Goal: Navigation & Orientation: Find specific page/section

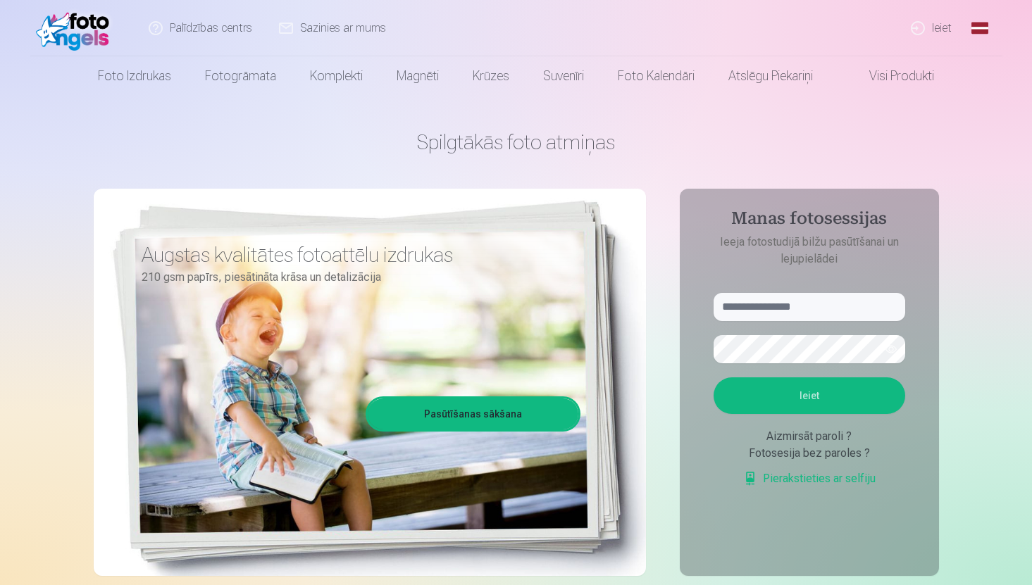
click at [924, 33] on link "Ieiet" at bounding box center [932, 28] width 68 height 56
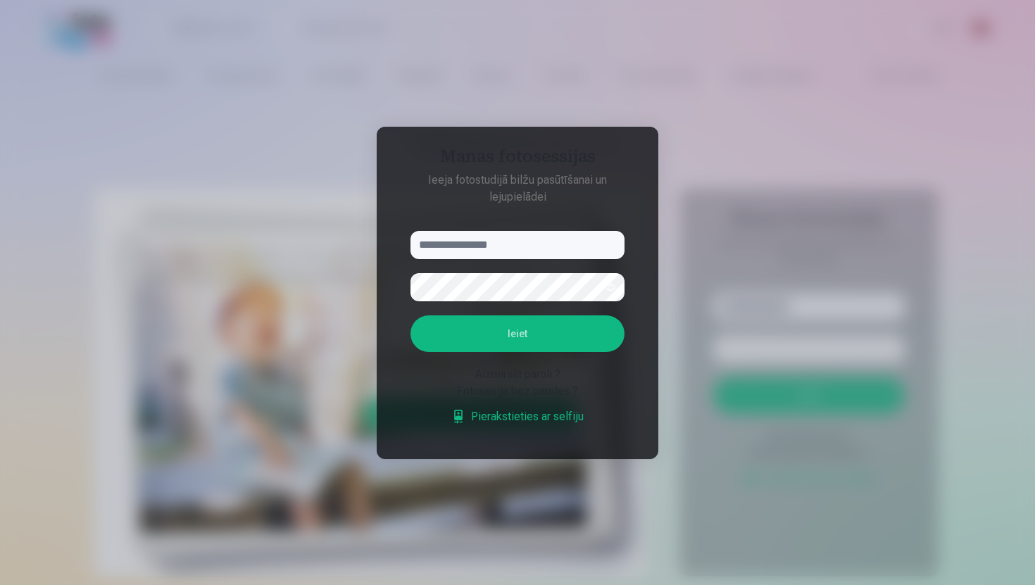
click at [558, 253] on input "text" at bounding box center [518, 245] width 214 height 28
type input "**********"
click at [411, 316] on button "Ieiet" at bounding box center [518, 334] width 214 height 37
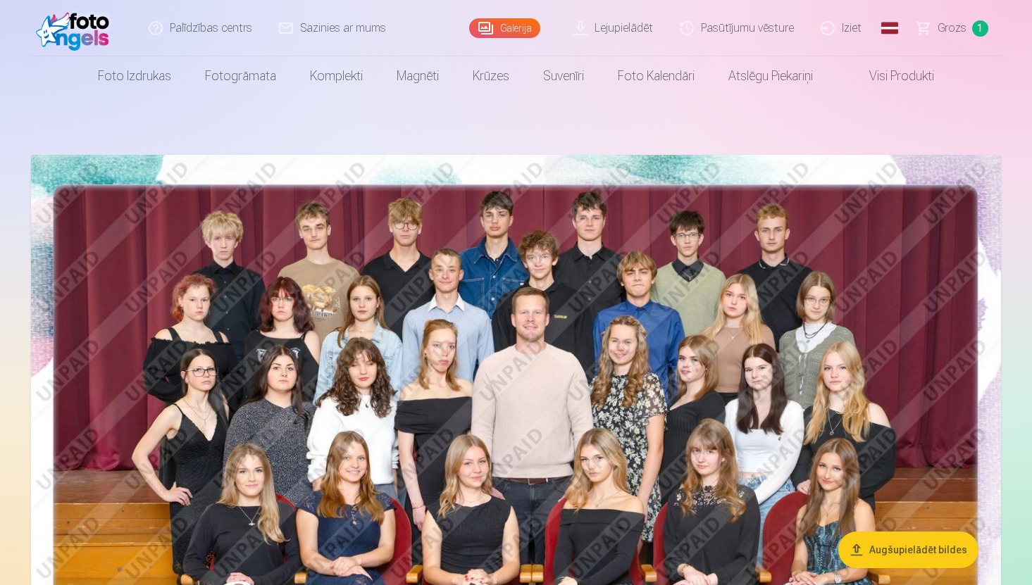
click at [505, 37] on link "Galerija" at bounding box center [504, 28] width 71 height 20
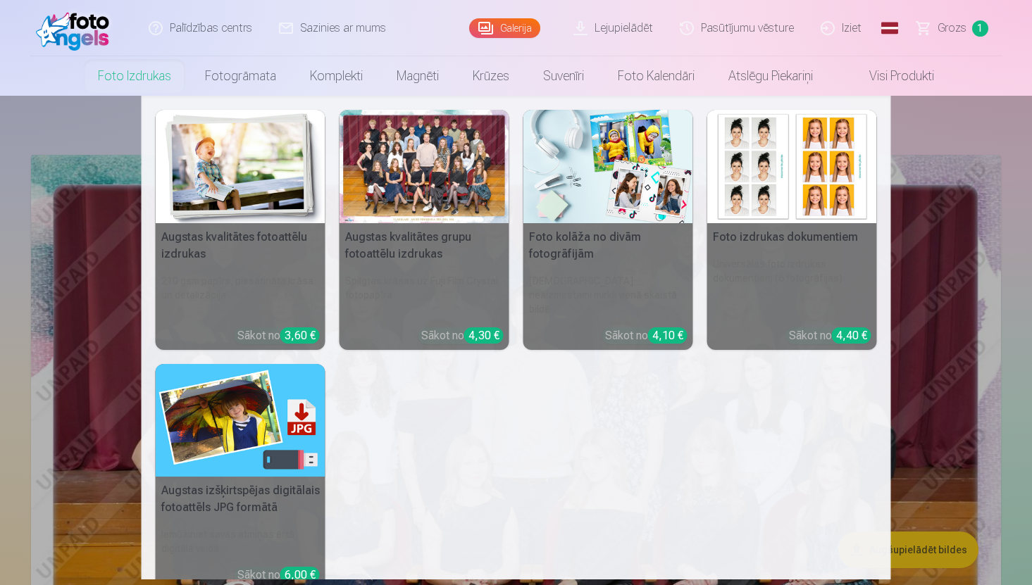
click at [212, 244] on h5 "Augstas kvalitātes fotoattēlu izdrukas" at bounding box center [241, 245] width 170 height 45
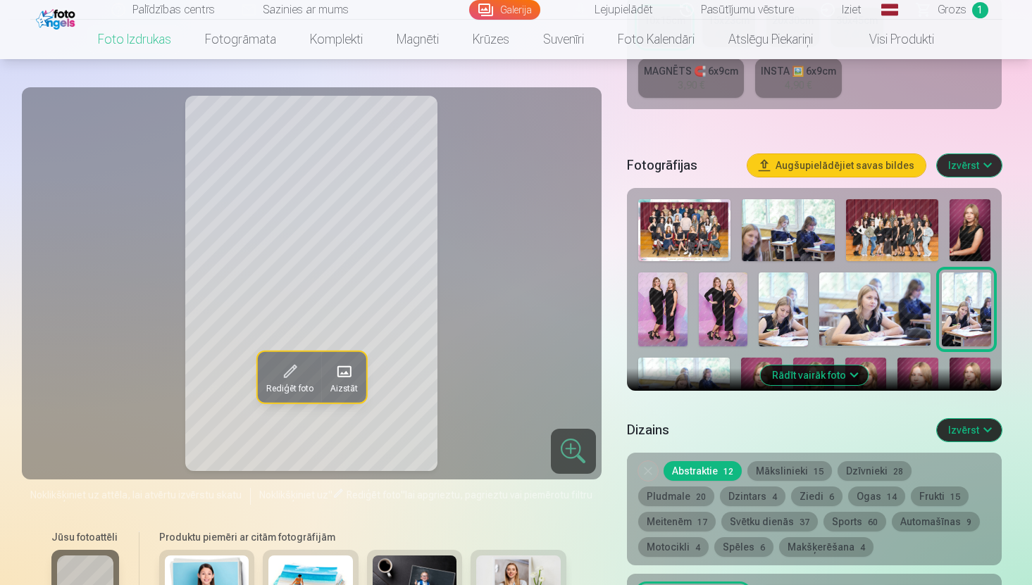
scroll to position [382, 0]
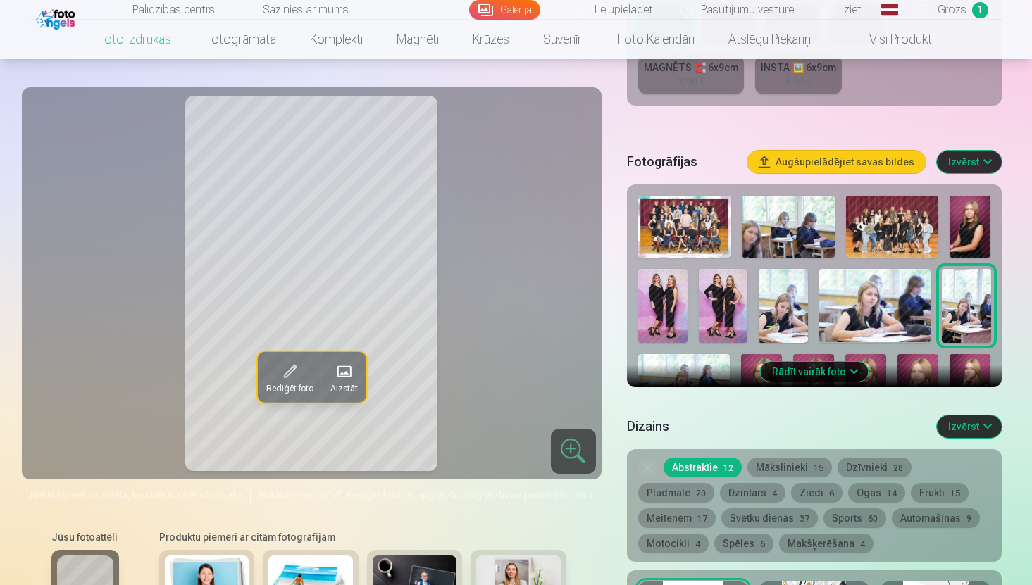
click at [691, 225] on img at bounding box center [684, 227] width 92 height 62
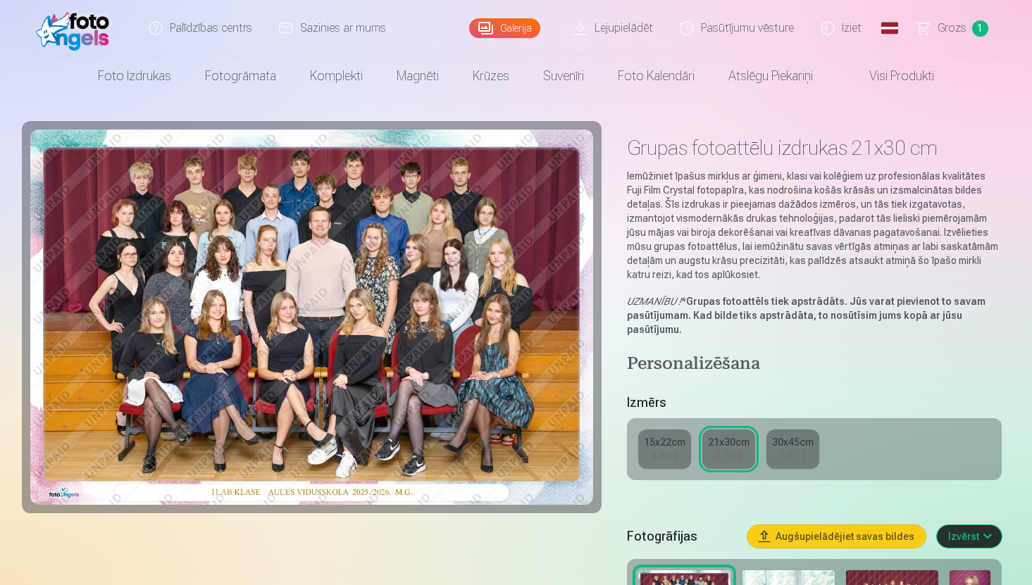
click at [468, 308] on img at bounding box center [311, 317] width 563 height 375
click at [381, 352] on img at bounding box center [311, 317] width 563 height 375
click at [978, 544] on button "Izvērst" at bounding box center [969, 536] width 65 height 23
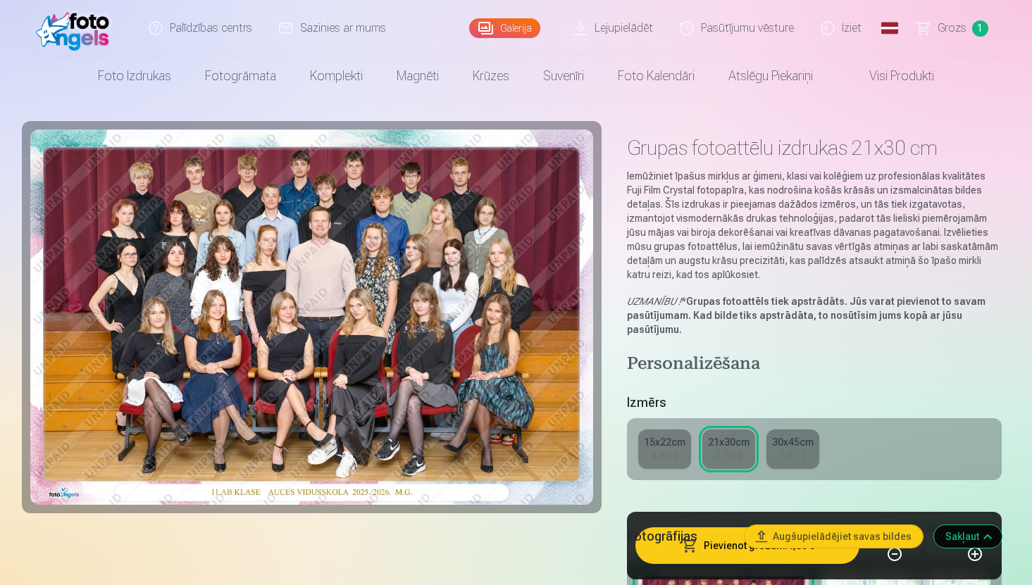
click at [985, 463] on div "15x22cm 4,30 € 21x30cm 4,30 € 30x45cm 7,40 €" at bounding box center [814, 449] width 375 height 62
click at [254, 342] on img at bounding box center [311, 317] width 563 height 375
click at [501, 22] on link "Galerija" at bounding box center [504, 28] width 71 height 20
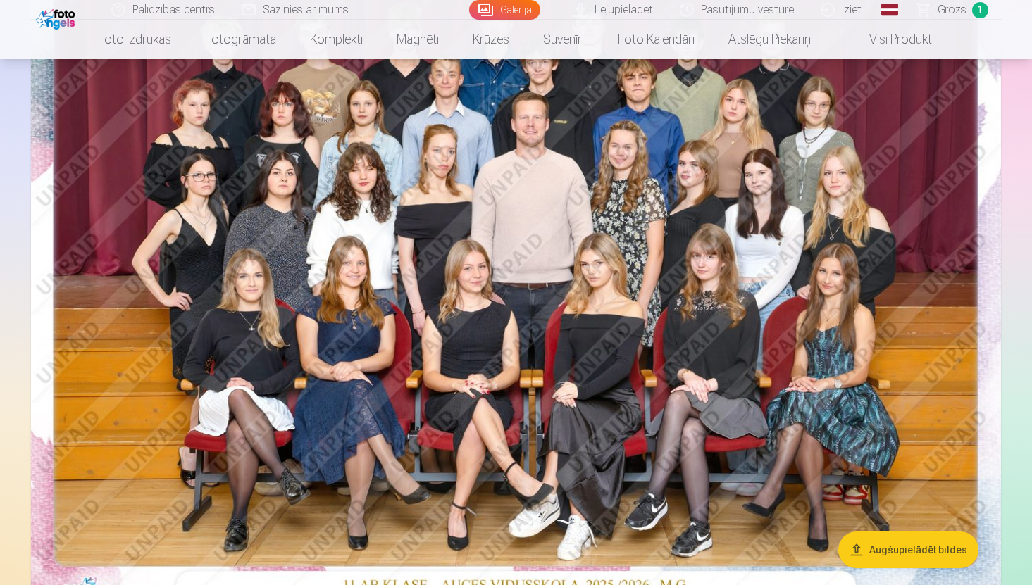
scroll to position [163, 0]
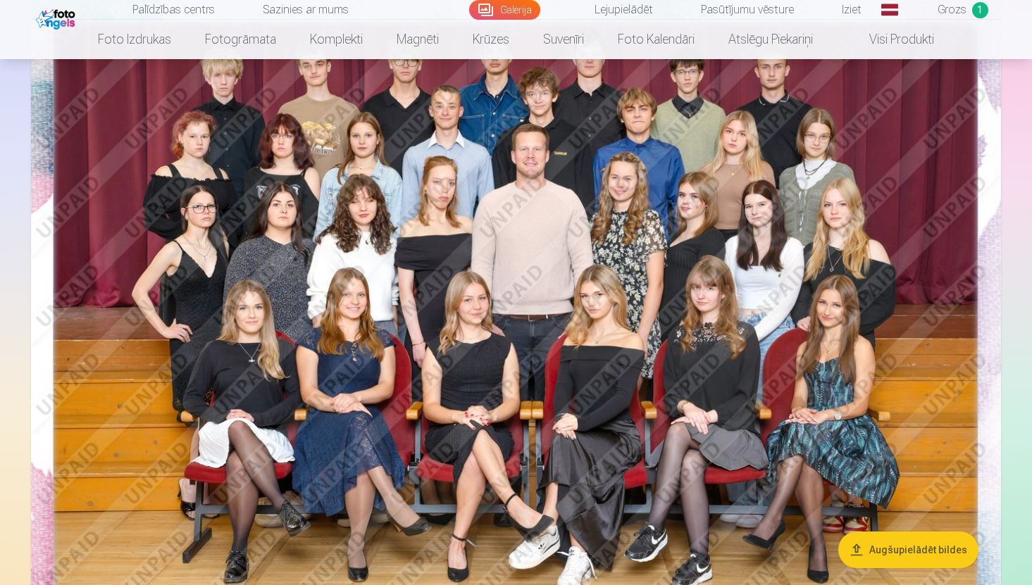
click at [754, 220] on img at bounding box center [516, 315] width 970 height 647
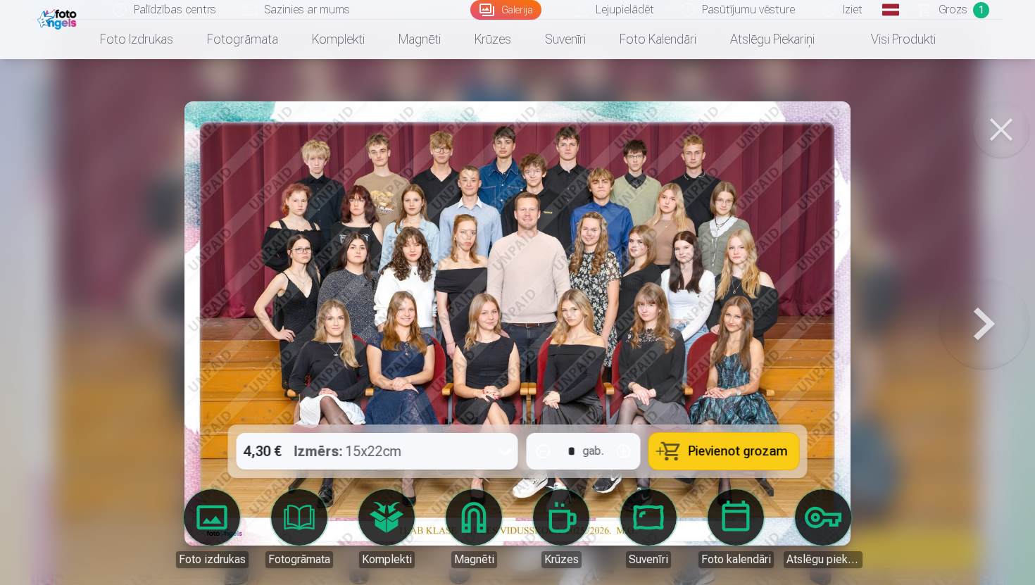
click at [754, 220] on img at bounding box center [518, 323] width 666 height 444
click at [978, 322] on button at bounding box center [984, 324] width 90 height 174
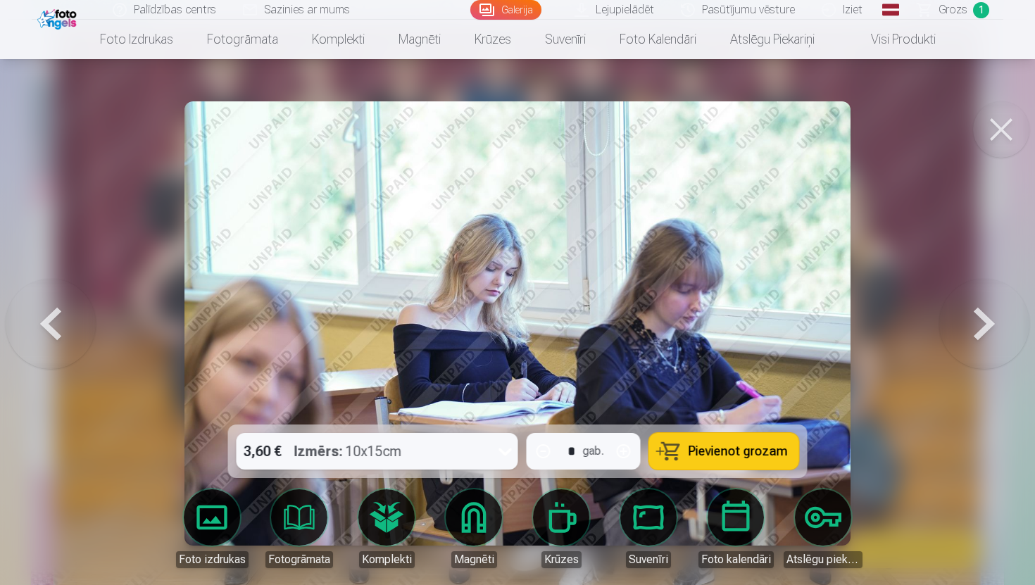
click at [56, 351] on button at bounding box center [51, 324] width 90 height 174
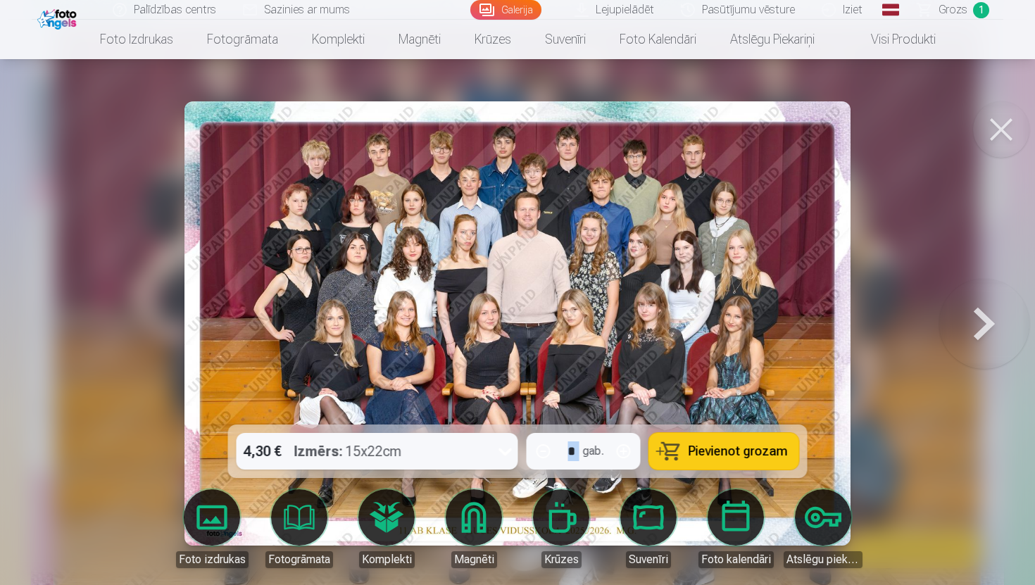
click at [56, 351] on div at bounding box center [517, 292] width 1035 height 585
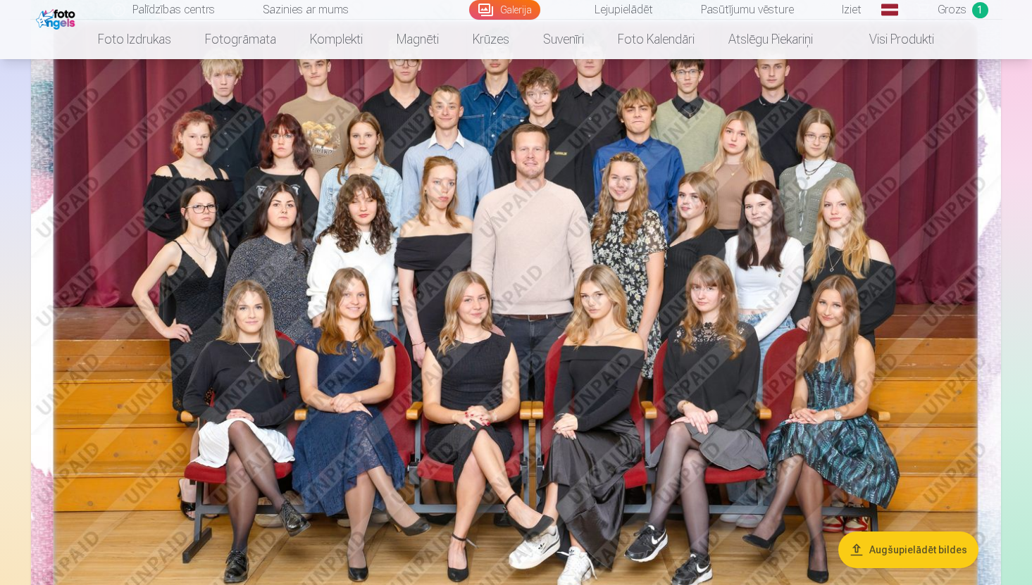
drag, startPoint x: 1035, startPoint y: 42, endPoint x: 1035, endPoint y: 63, distance: 21.1
click at [1031, 86] on html "Palīdzības centrs Sazinies ar mums Galerija Lejupielādēt Pasūtījumu vēsture Izi…" at bounding box center [516, 129] width 1032 height 585
click at [1031, 47] on html "Palīdzības centrs Sazinies ar mums Galerija Lejupielādēt Pasūtījumu vēsture Izi…" at bounding box center [516, 129] width 1032 height 585
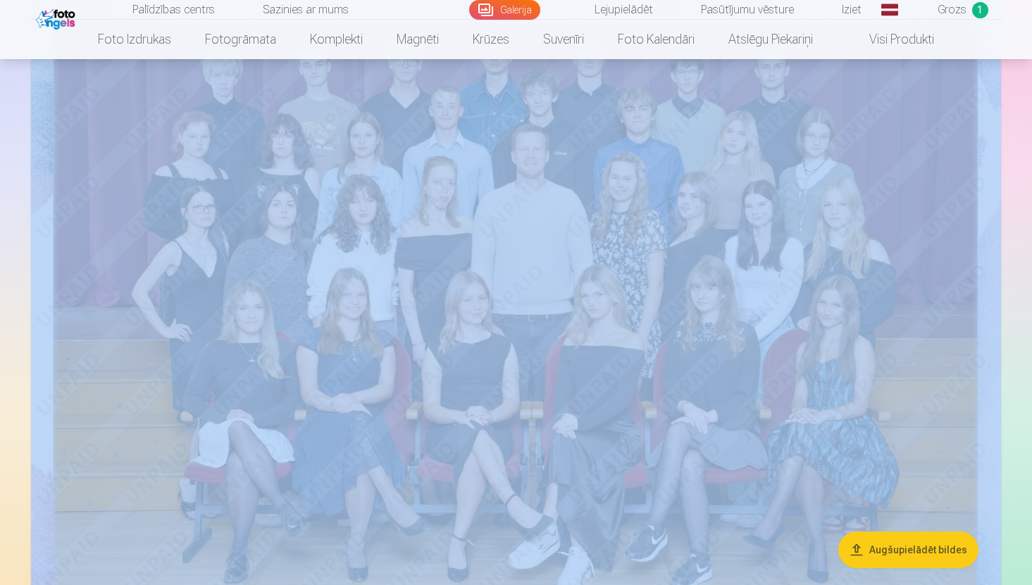
drag, startPoint x: 1035, startPoint y: 47, endPoint x: 1035, endPoint y: 79, distance: 31.7
click at [1031, 79] on html "Palīdzības centrs Sazinies ar mums Galerija Lejupielādēt Pasūtījumu vēsture Izi…" at bounding box center [516, 129] width 1032 height 585
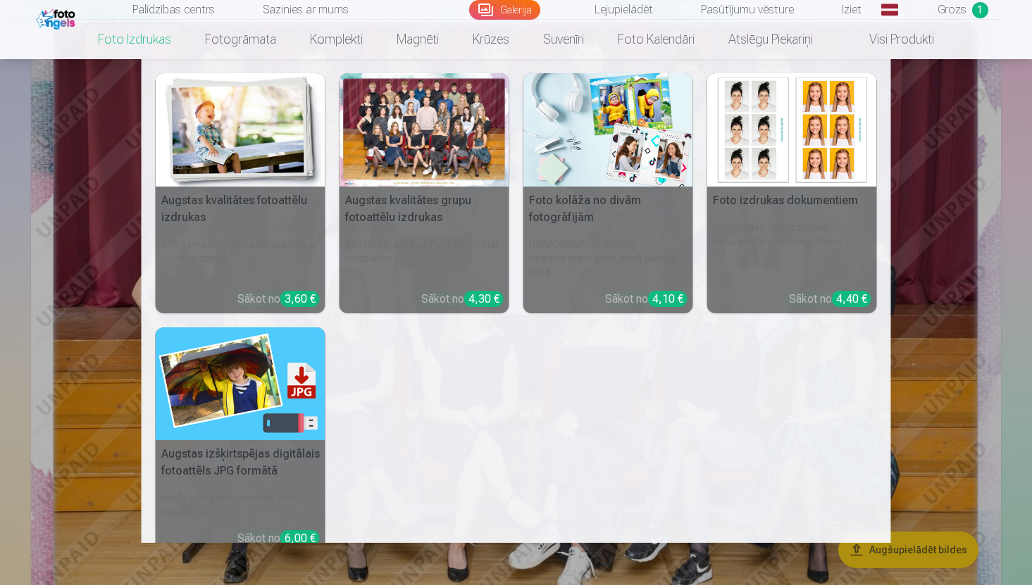
click at [408, 233] on h6 "Spilgtas krāsas uz Fuji Film Crystal fotopapīra" at bounding box center [424, 259] width 170 height 54
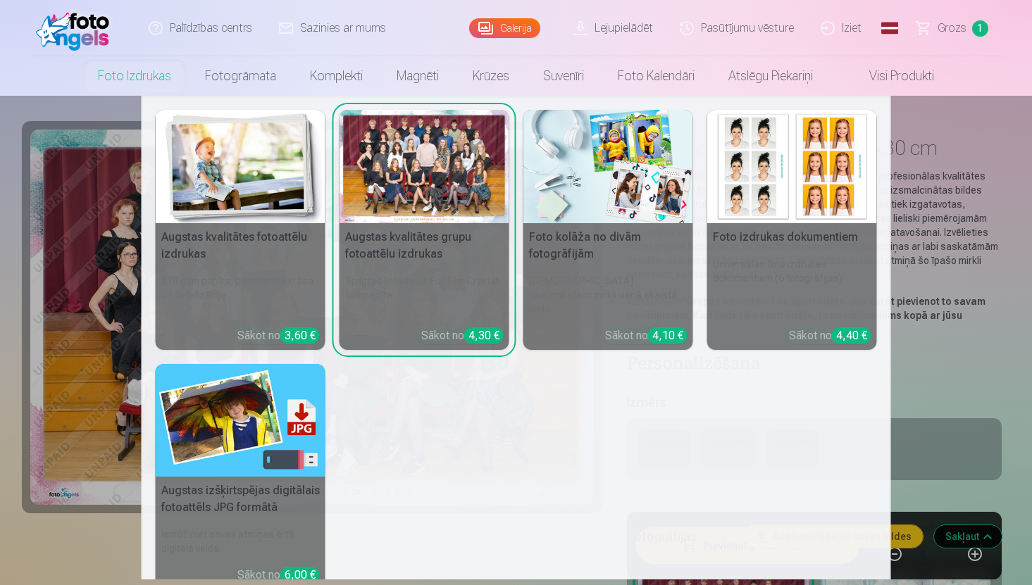
click at [49, 325] on nav "Augstas kvalitātes fotoattēlu izdrukas 210 gsm papīrs, piesātināta krāsa un det…" at bounding box center [516, 338] width 1032 height 484
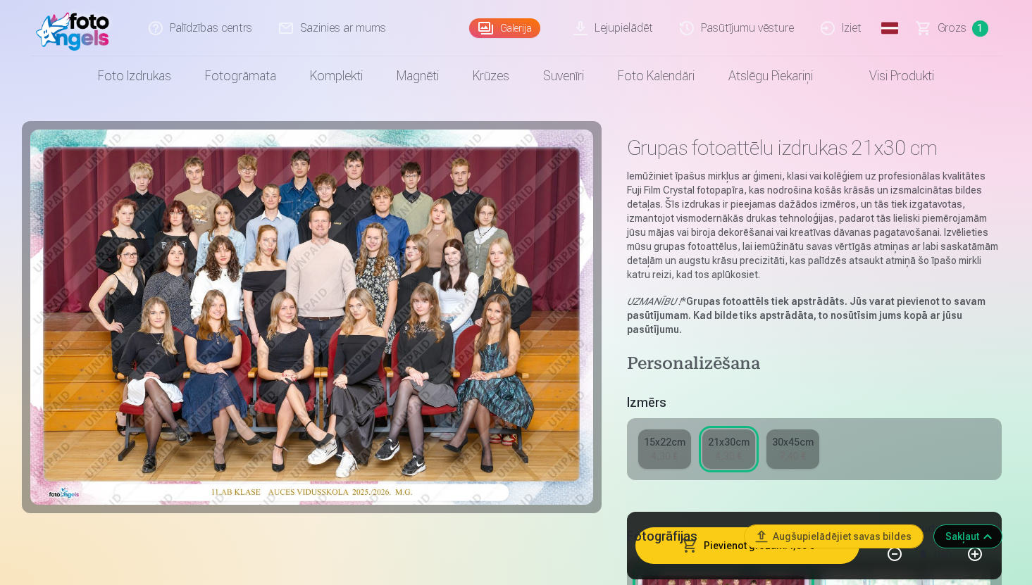
click at [297, 358] on img at bounding box center [311, 317] width 563 height 375
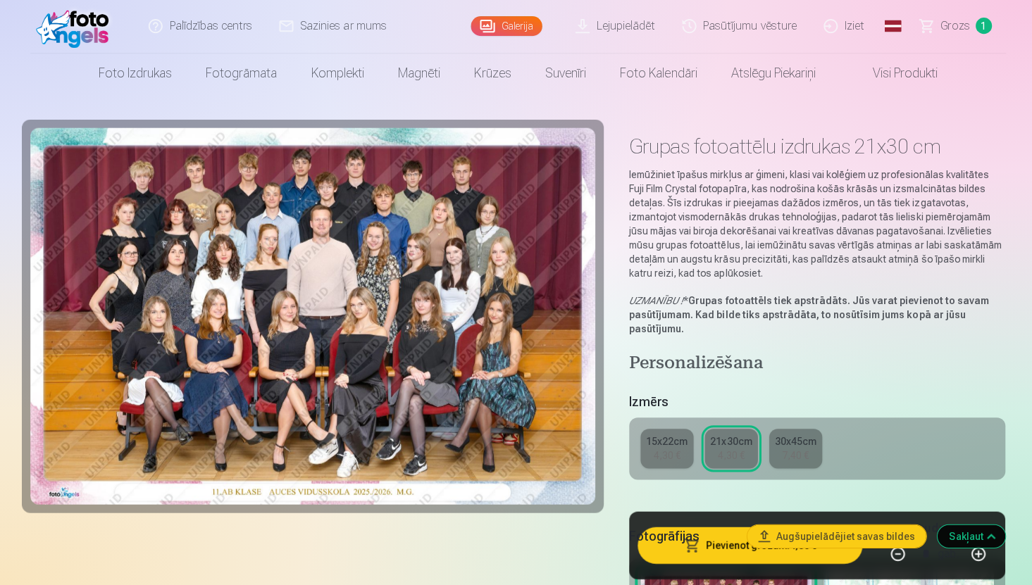
scroll to position [1, 0]
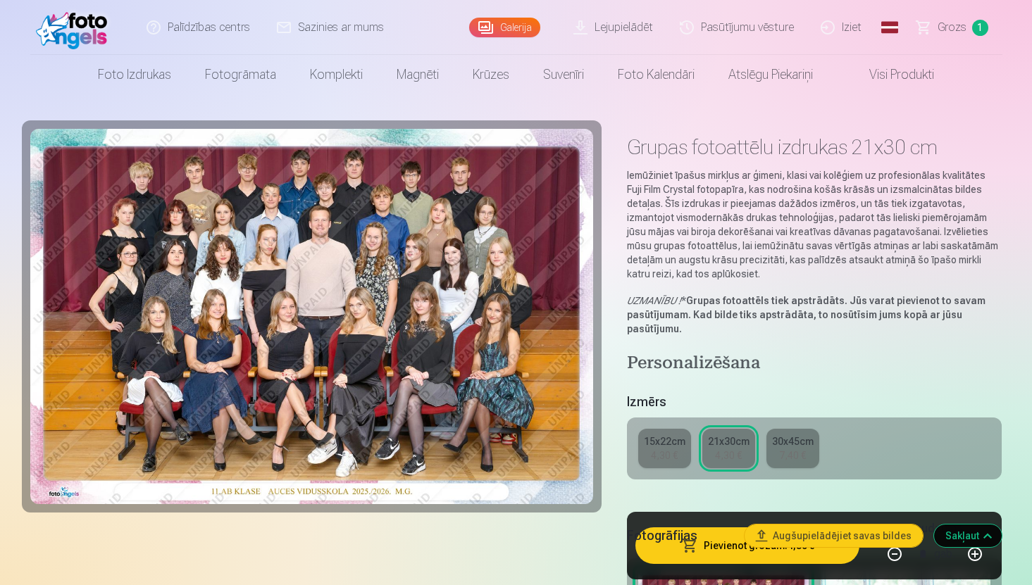
click at [490, 22] on link "Galerija" at bounding box center [504, 28] width 71 height 20
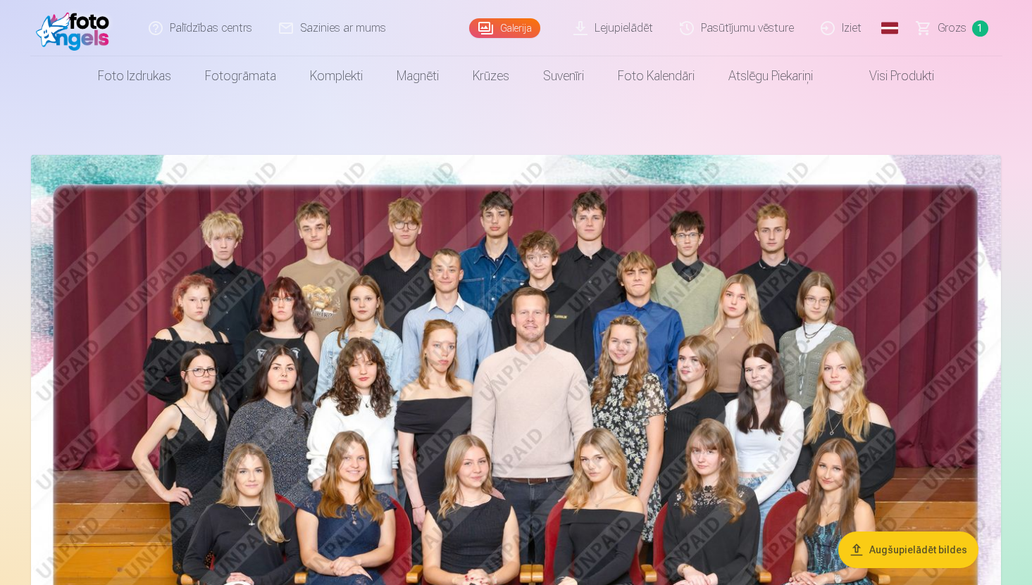
click at [630, 26] on link "Lejupielādēt" at bounding box center [614, 28] width 106 height 56
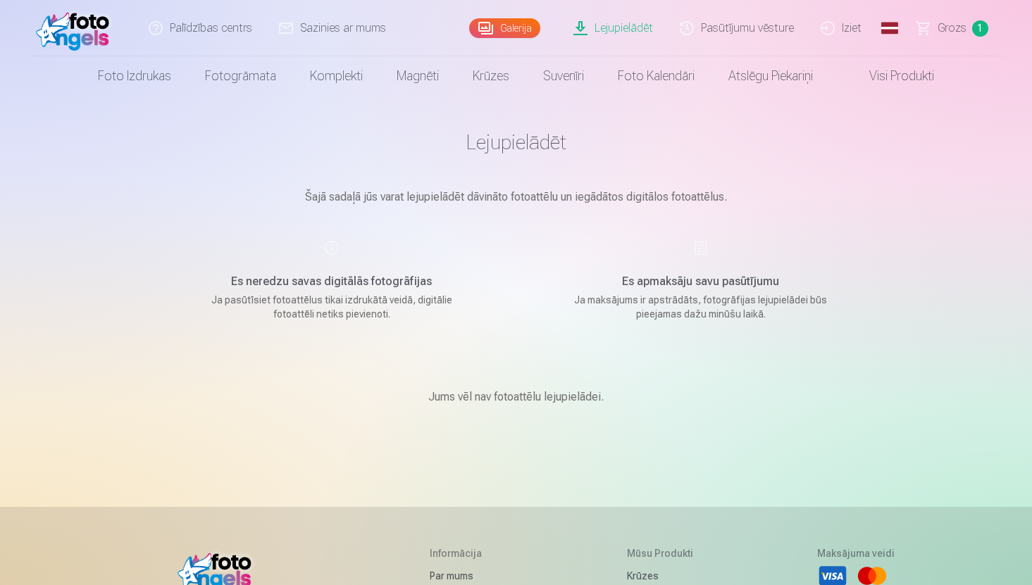
click at [511, 37] on link "Galerija" at bounding box center [504, 28] width 71 height 20
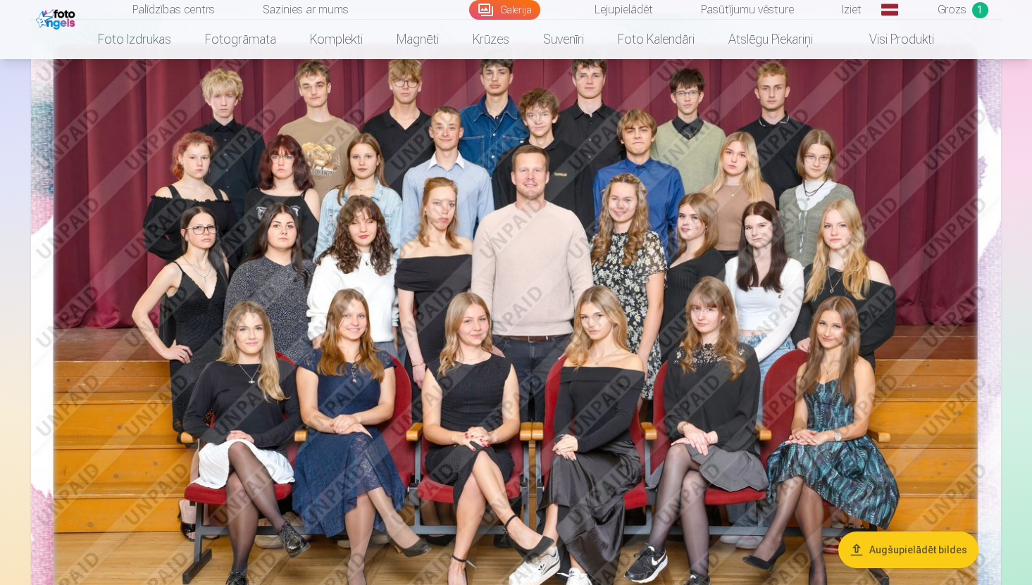
scroll to position [121, 0]
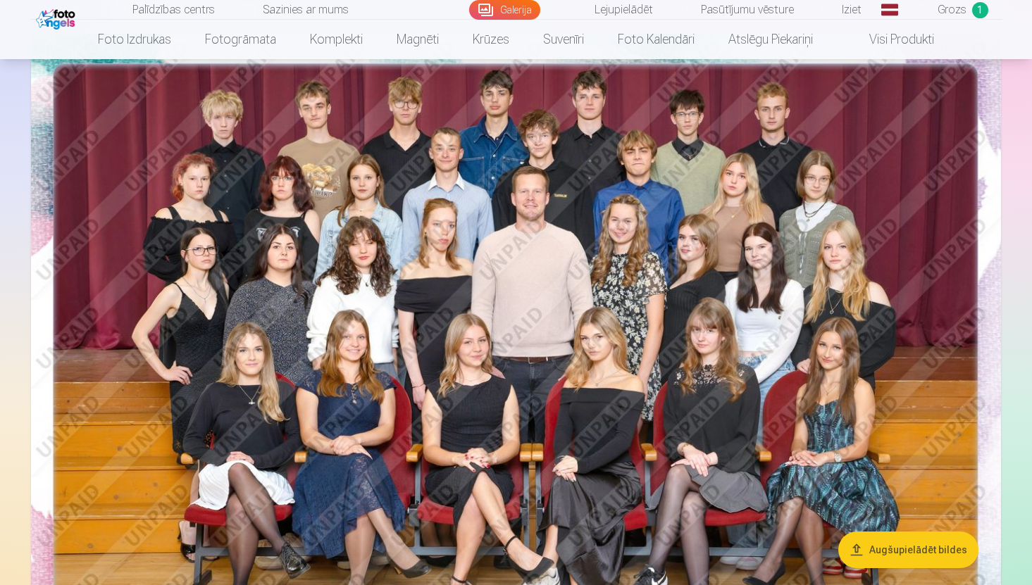
drag, startPoint x: 1035, startPoint y: 24, endPoint x: 1035, endPoint y: 45, distance: 21.1
click at [1031, 45] on html "Palīdzības centrs Sazinies ar mums Galerija Lejupielādēt Pasūtījumu vēsture Izi…" at bounding box center [516, 171] width 1032 height 585
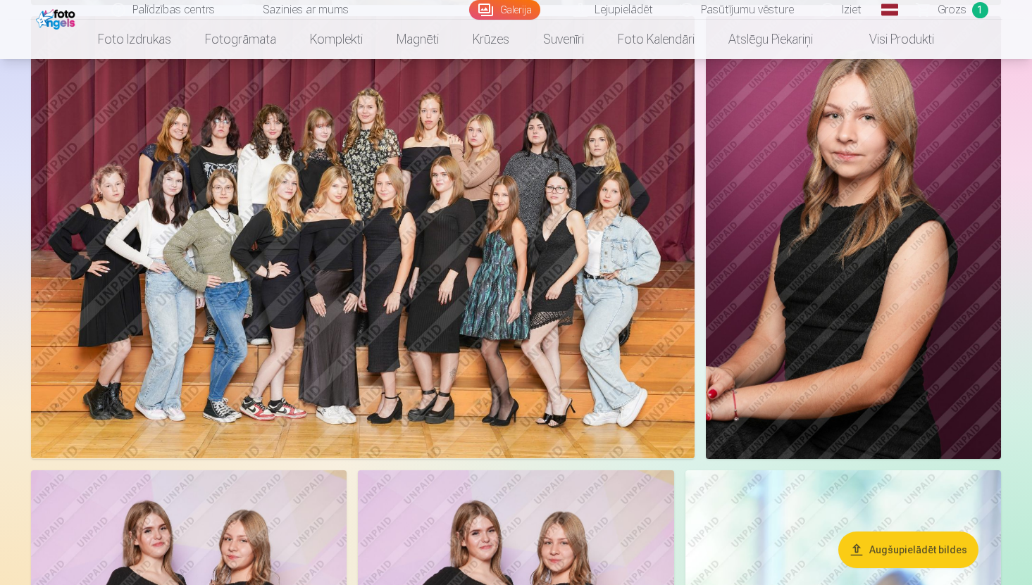
scroll to position [1412, 0]
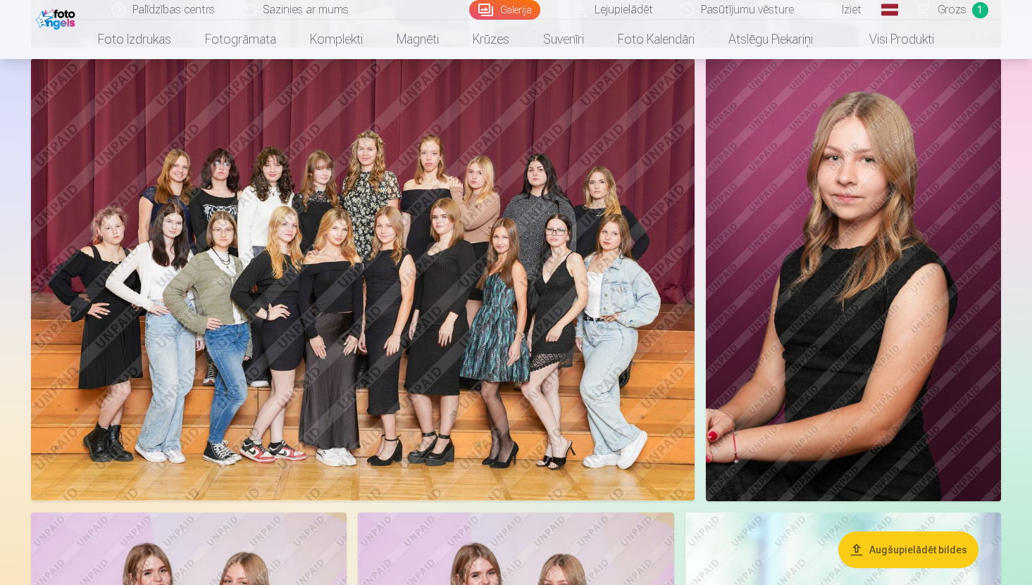
click at [525, 281] on img at bounding box center [362, 279] width 663 height 442
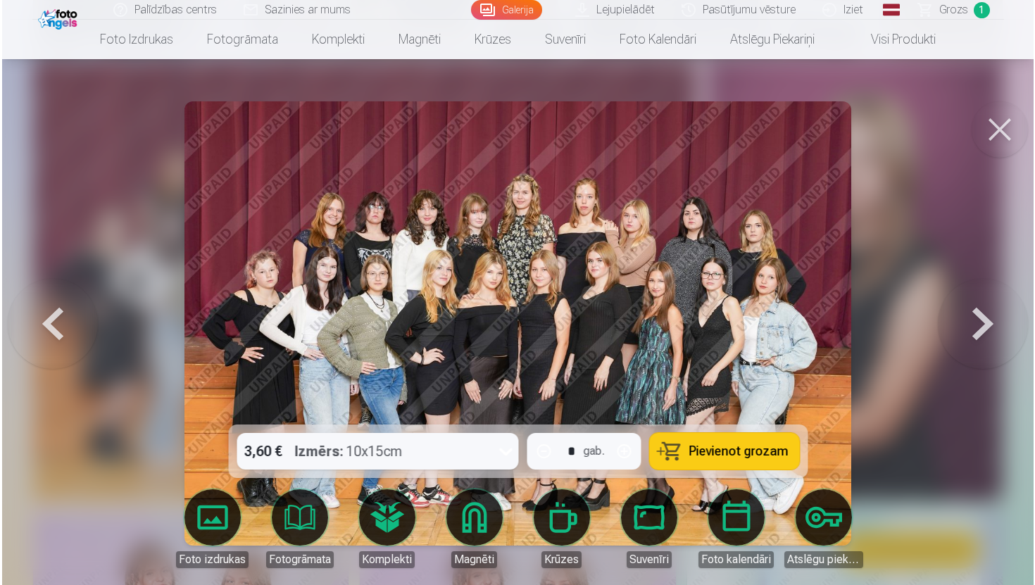
scroll to position [1414, 0]
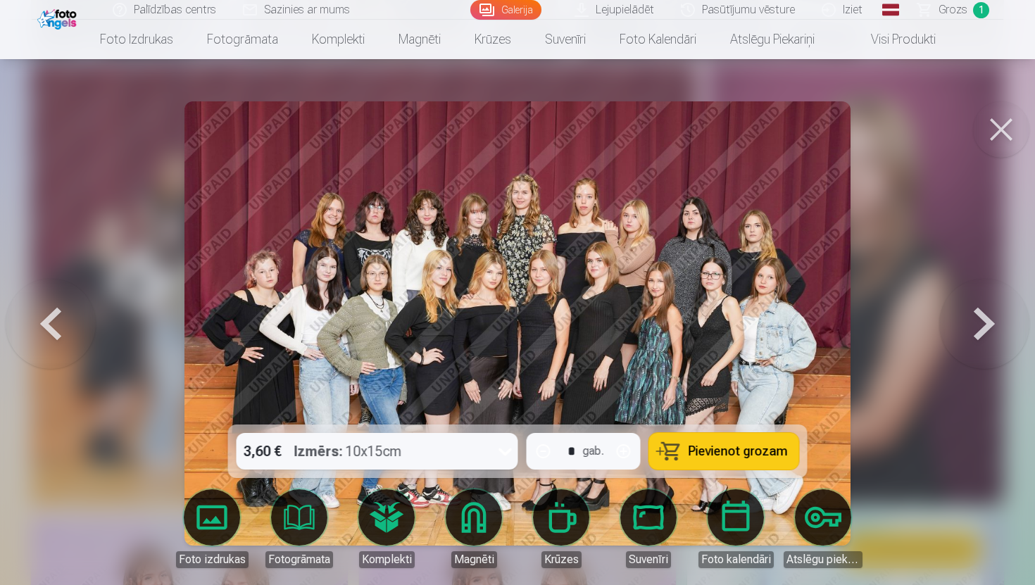
click at [999, 118] on button at bounding box center [1001, 129] width 56 height 56
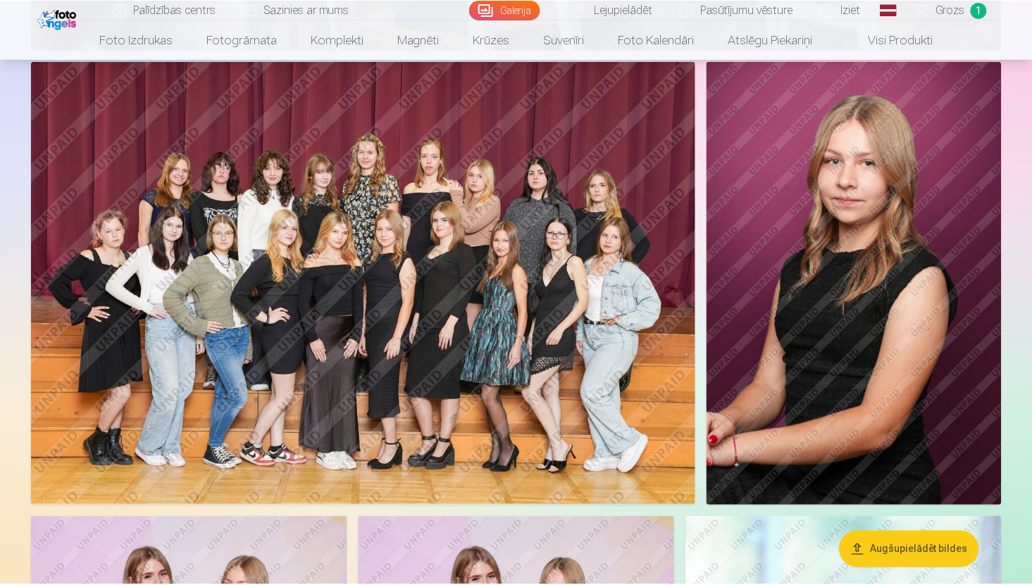
scroll to position [1412, 0]
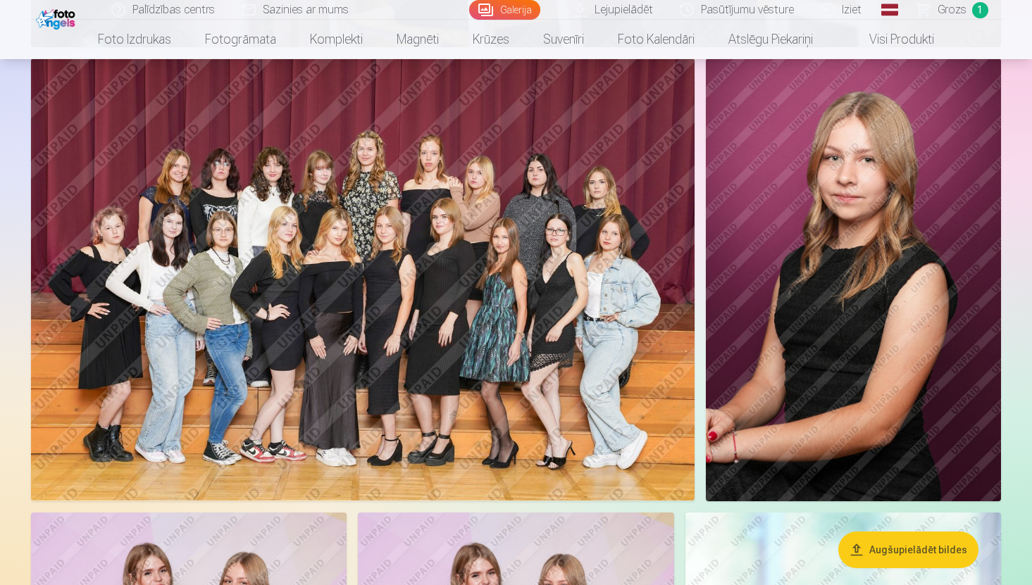
click at [902, 207] on img at bounding box center [853, 279] width 295 height 442
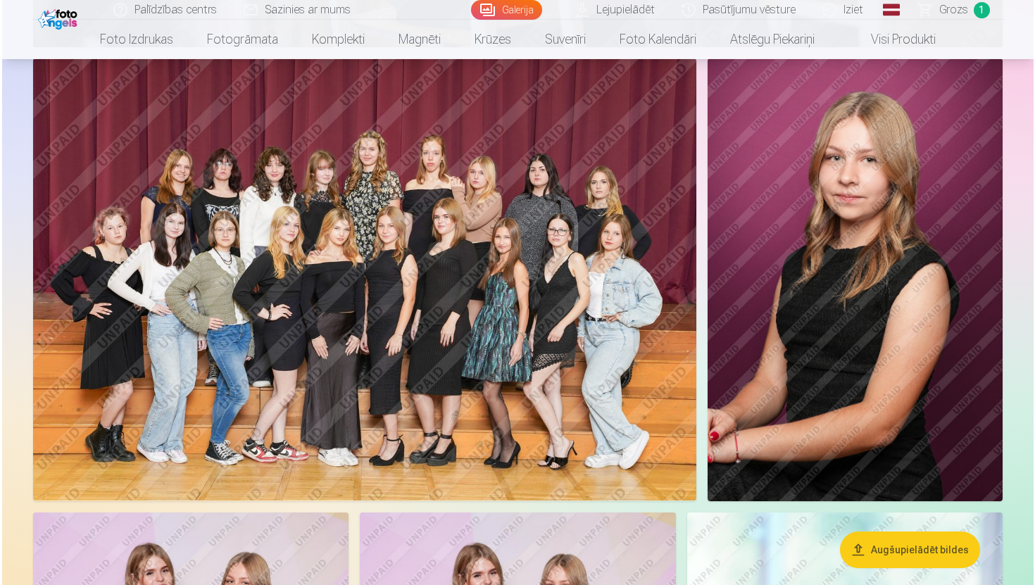
scroll to position [1414, 0]
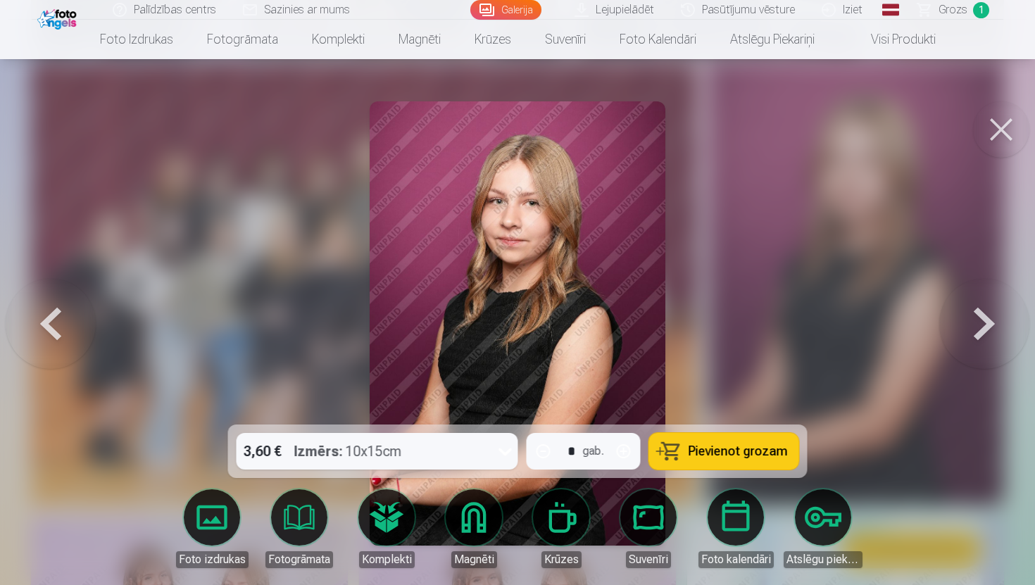
click at [1008, 122] on button at bounding box center [1001, 129] width 56 height 56
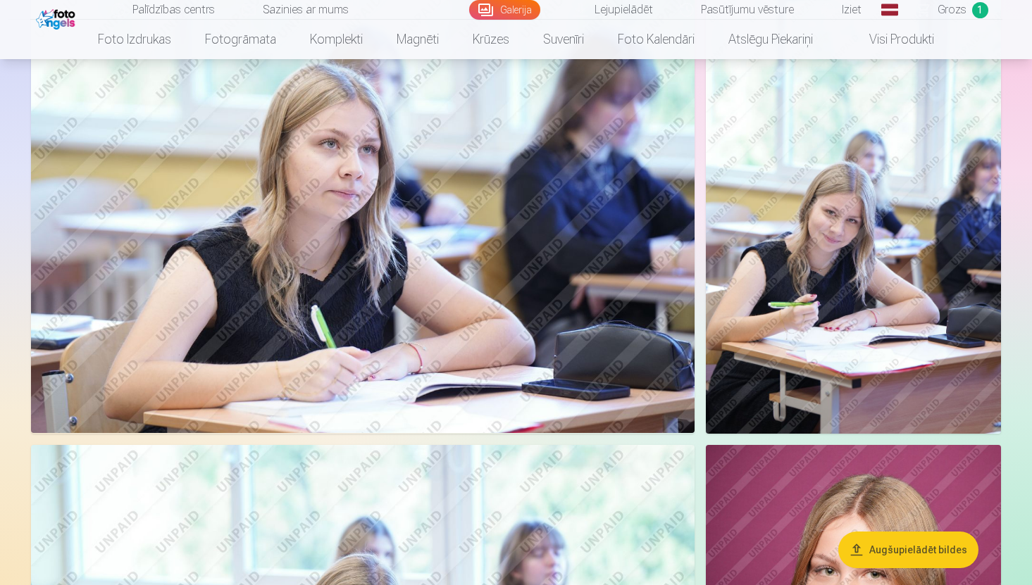
scroll to position [2423, 0]
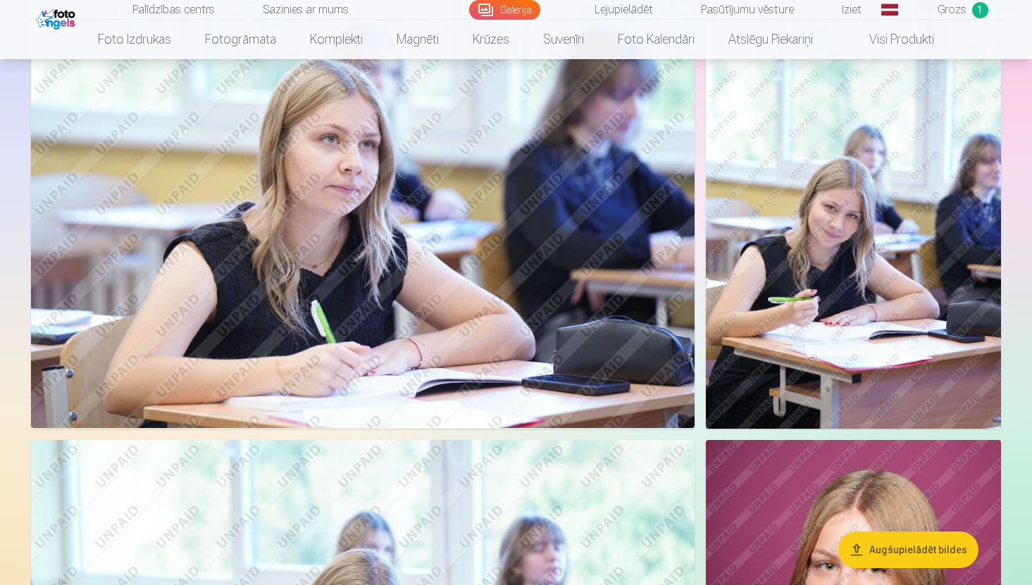
drag, startPoint x: 1035, startPoint y: 186, endPoint x: 1033, endPoint y: 204, distance: 17.7
drag, startPoint x: 1030, startPoint y: 196, endPoint x: 1035, endPoint y: 208, distance: 12.0
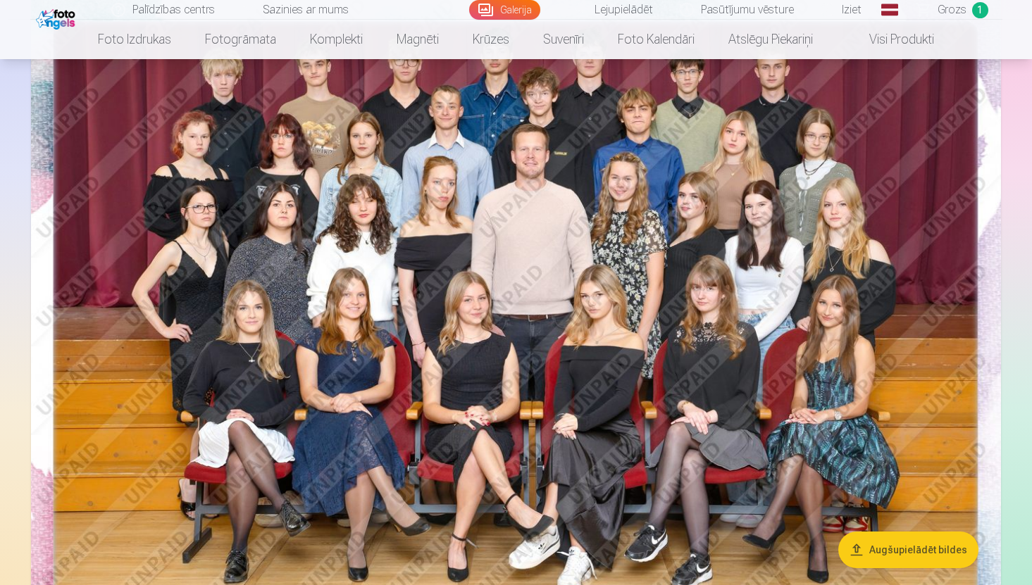
scroll to position [174, 0]
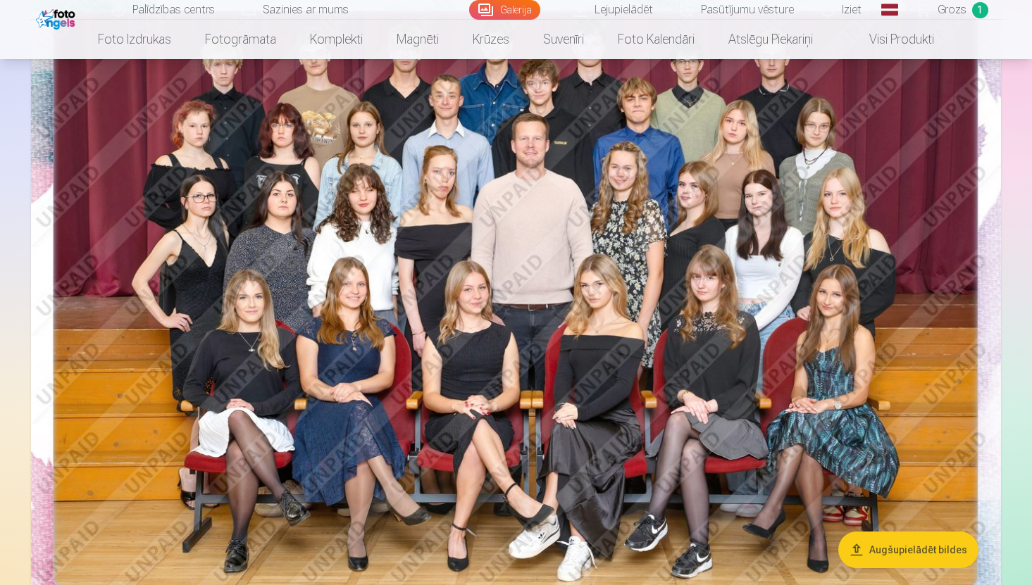
click at [1031, 44] on html "Palīdzības centrs Sazinies ar mums Galerija Lejupielādēt Pasūtījumu vēsture Izi…" at bounding box center [516, 118] width 1032 height 585
click at [1031, 43] on html "Palīdzības centrs Sazinies ar mums Galerija Lejupielādēt Pasūtījumu vēsture Izi…" at bounding box center [516, 118] width 1032 height 585
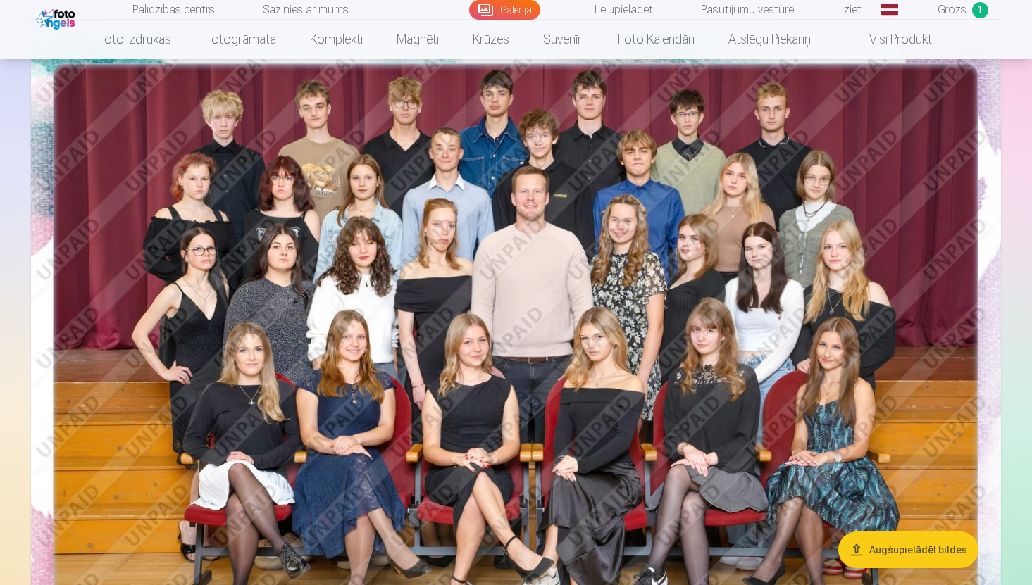
scroll to position [137, 0]
